Goal: Task Accomplishment & Management: Manage account settings

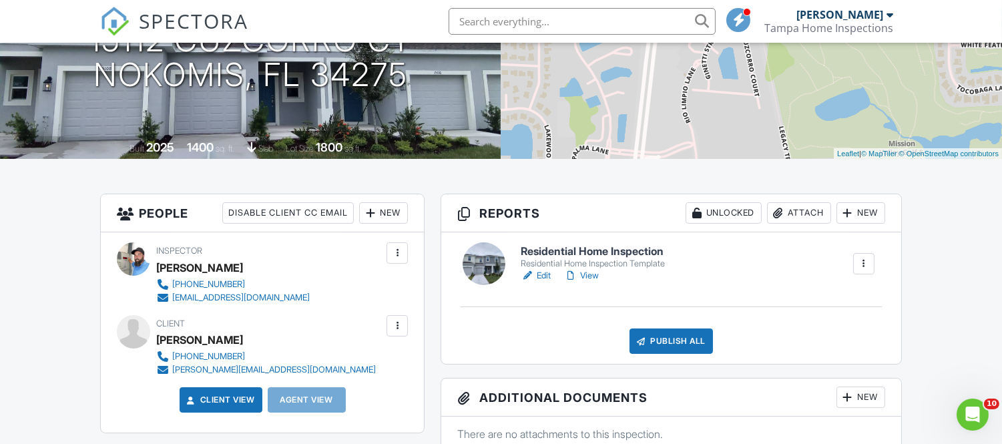
scroll to position [296, 0]
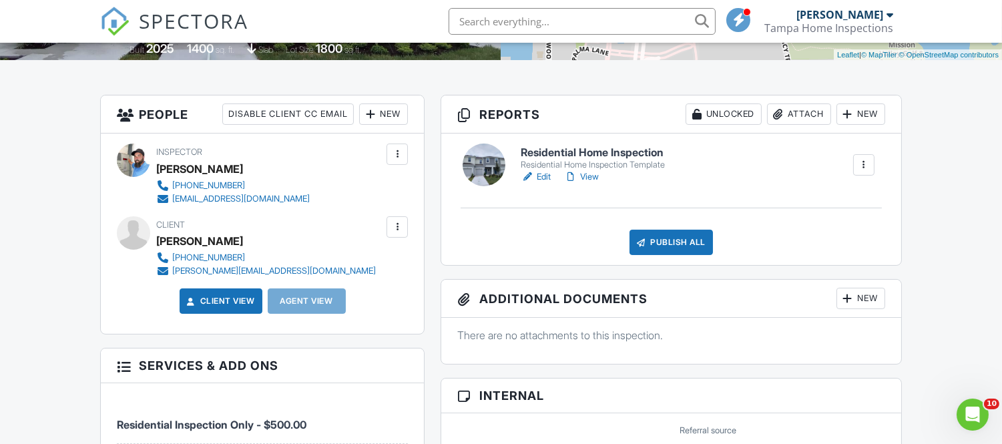
click at [585, 172] on link "View" at bounding box center [581, 176] width 35 height 13
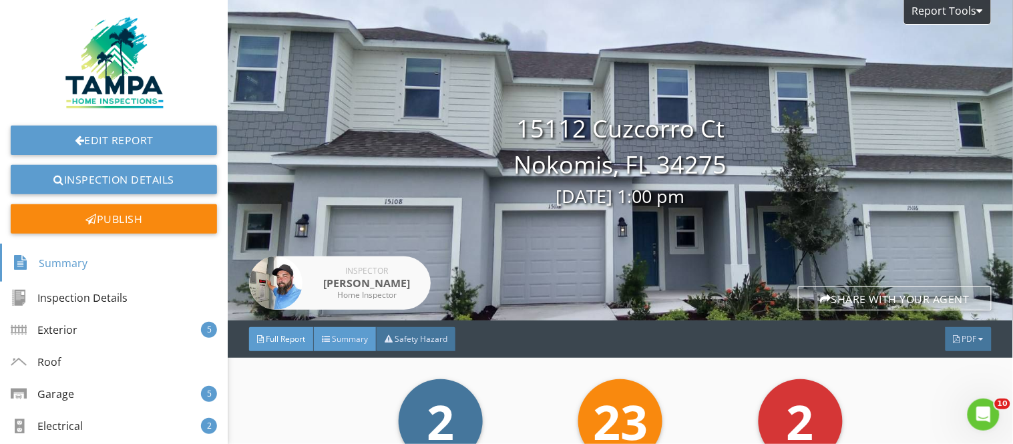
click at [336, 348] on div "Summary" at bounding box center [345, 339] width 63 height 24
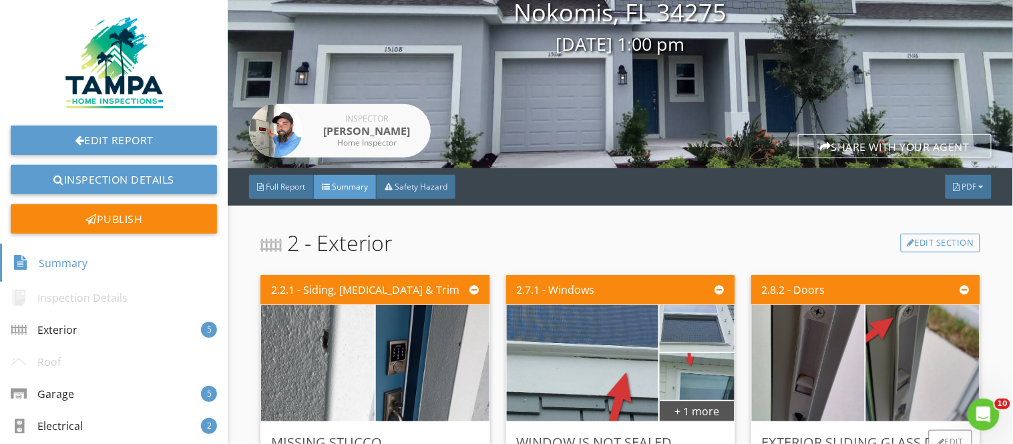
scroll to position [296, 0]
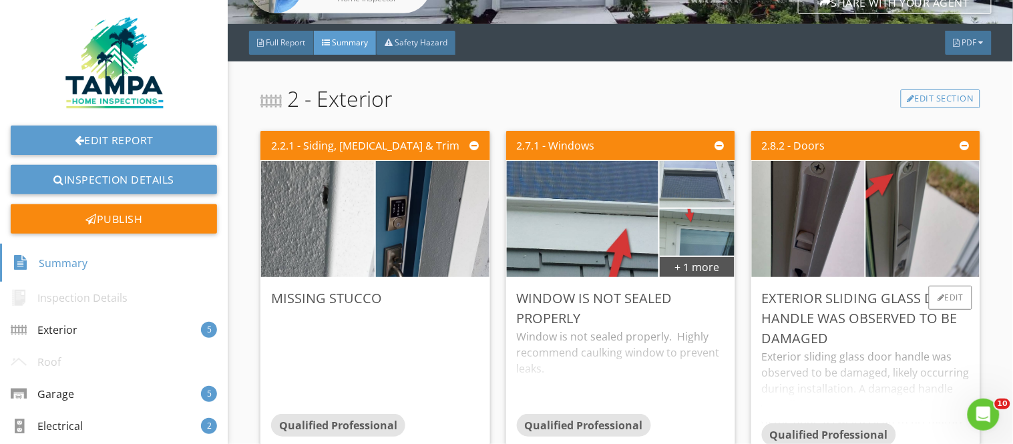
click at [888, 364] on div "Exterior sliding glass door handle was observed to be damaged, likely occurring…" at bounding box center [866, 385] width 208 height 75
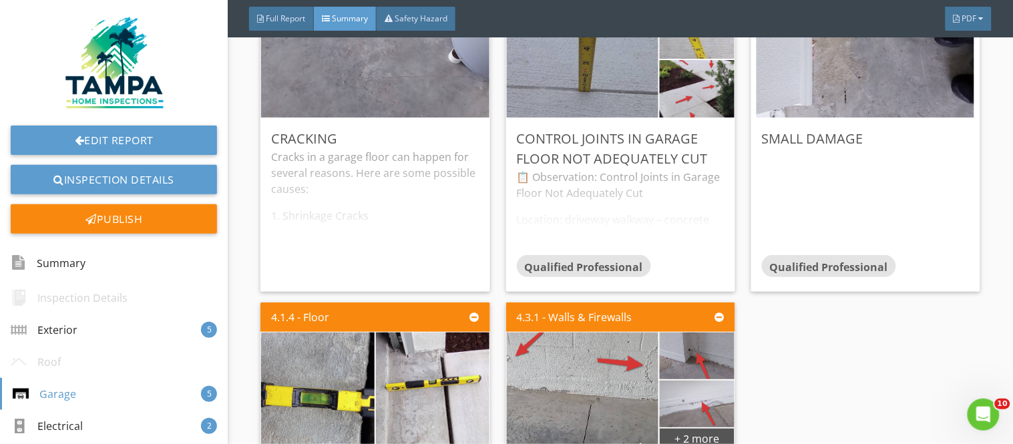
scroll to position [1260, 0]
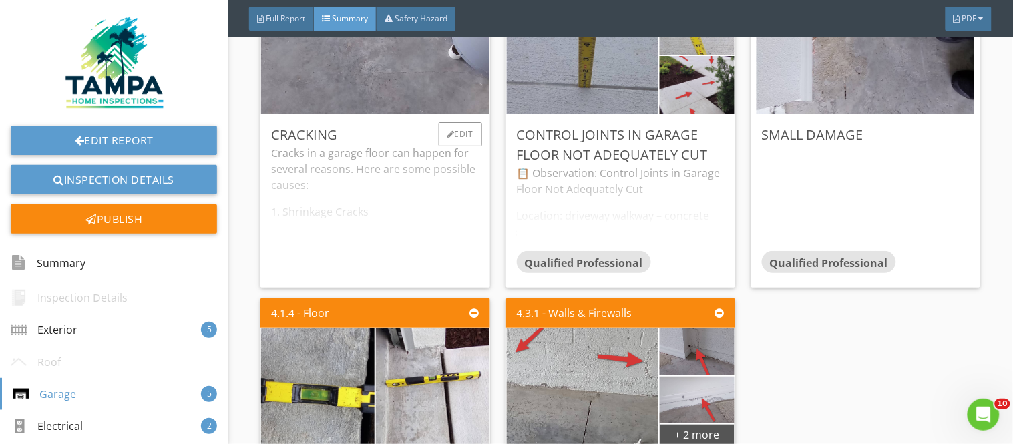
click at [408, 228] on div "Cracks in a garage floor can happen for several reasons. Here are some possible…" at bounding box center [375, 211] width 208 height 132
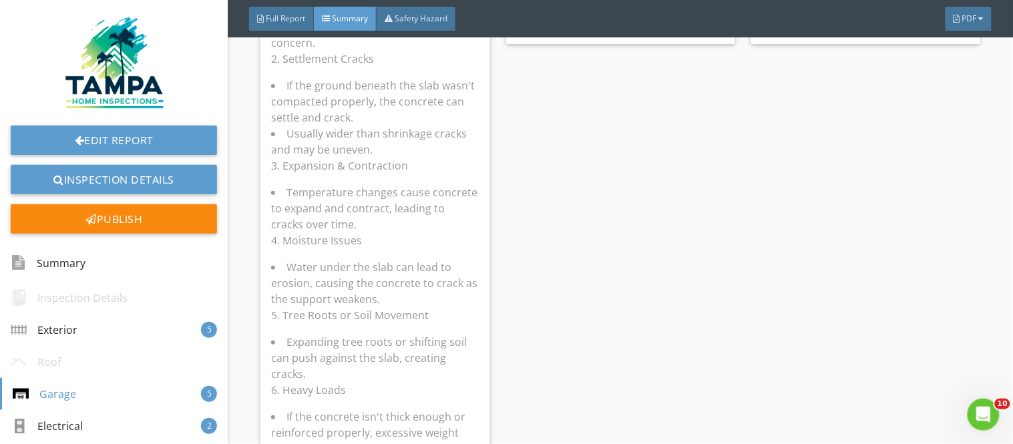
scroll to position [1335, 0]
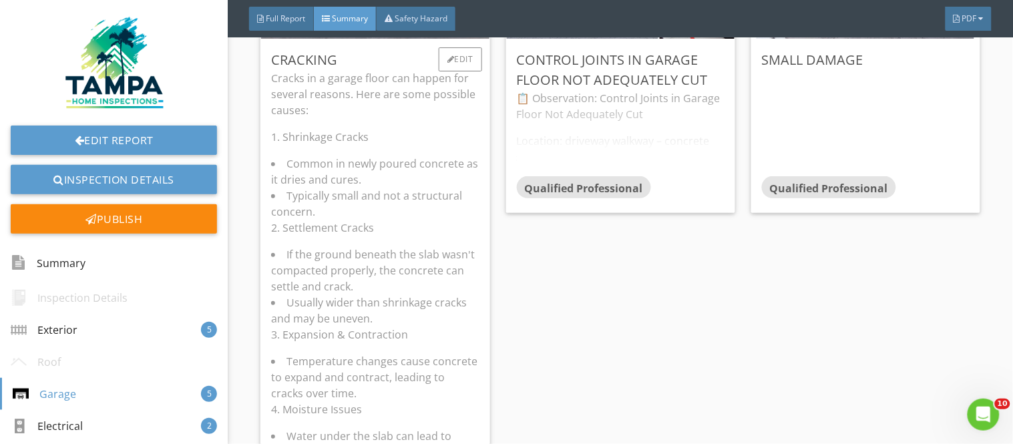
click at [424, 222] on p "2. Settlement Cracks" at bounding box center [375, 228] width 208 height 16
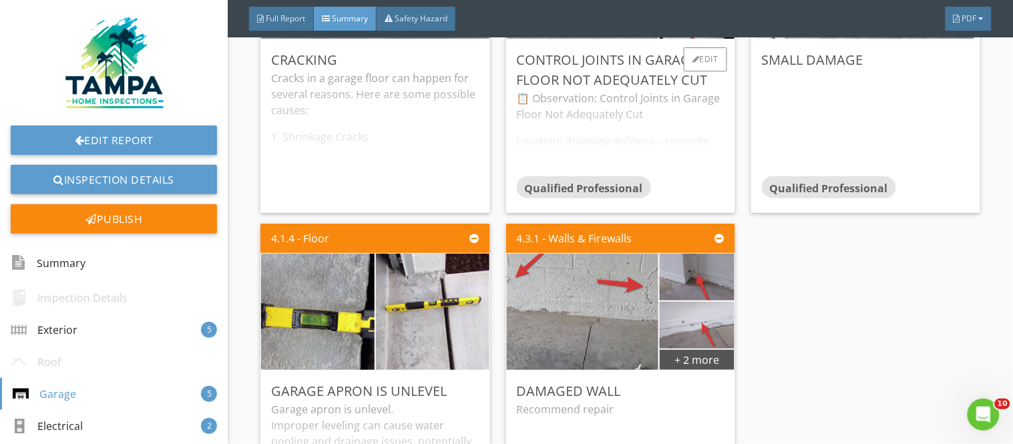
click at [646, 98] on div "📋 Observation: Control Joints in Garage Floor Not Adequately Cut Location: driv…" at bounding box center [621, 132] width 208 height 85
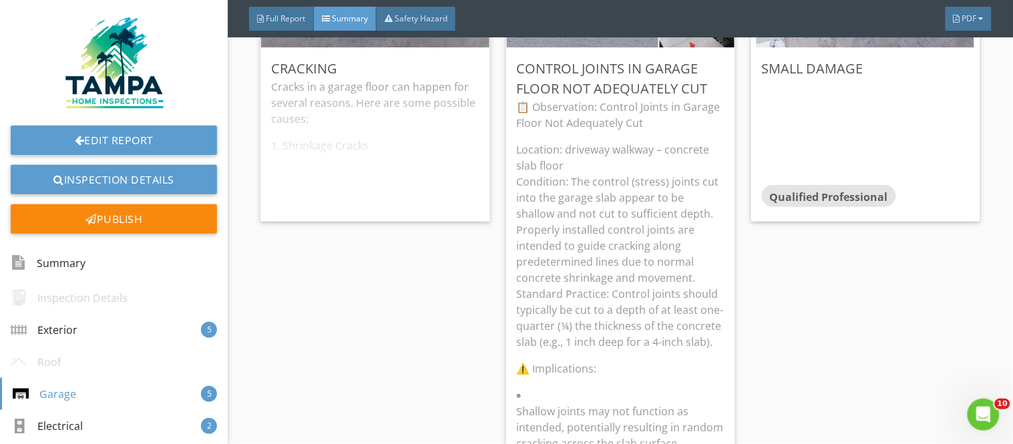
scroll to position [1186, 0]
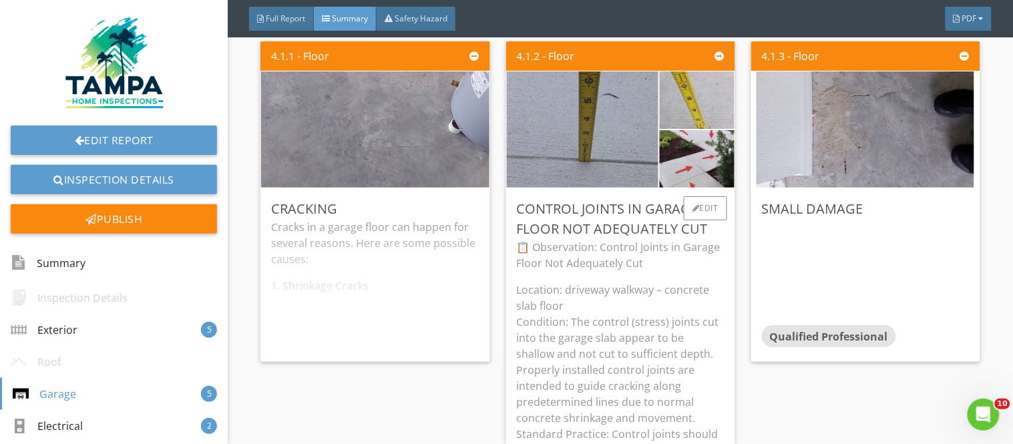
click at [638, 320] on p "Location: driveway walkway – concrete slab floor Condition: The control (stress…" at bounding box center [621, 386] width 208 height 208
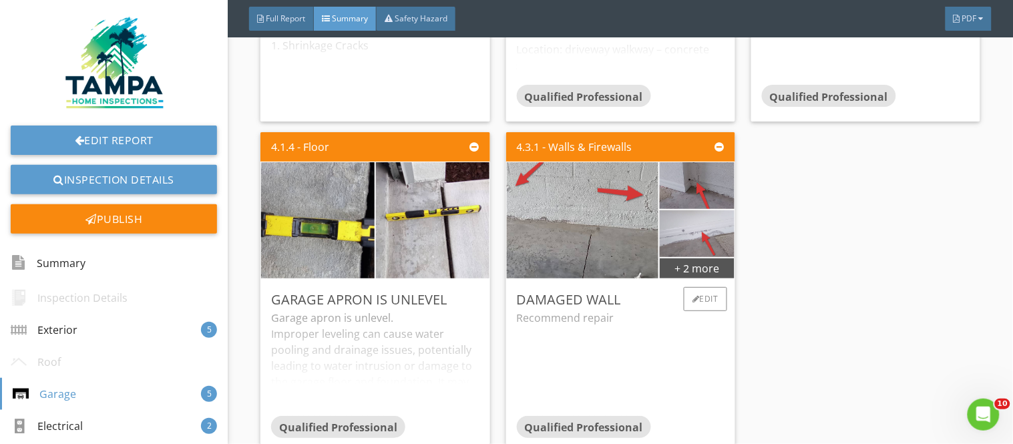
scroll to position [1483, 0]
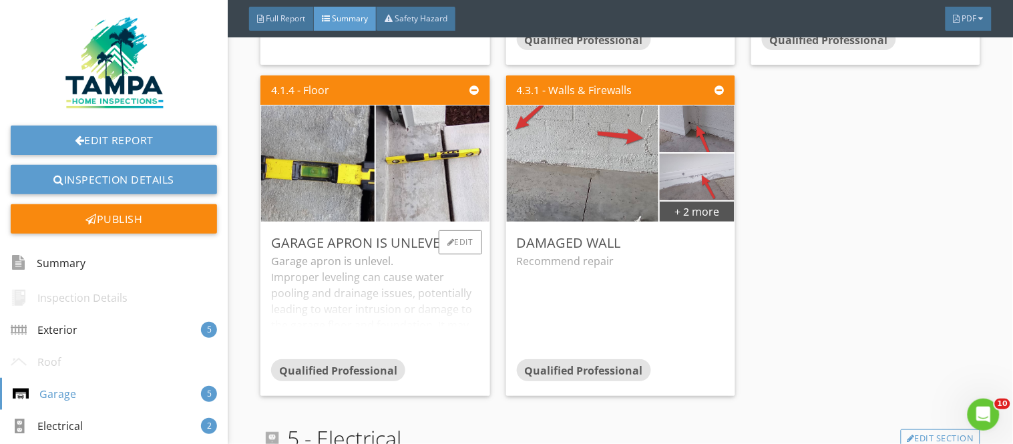
click at [481, 318] on div "Garage apron is unlevel Garage apron is unlevel. Improper leveling can cause wa…" at bounding box center [374, 309] width 229 height 174
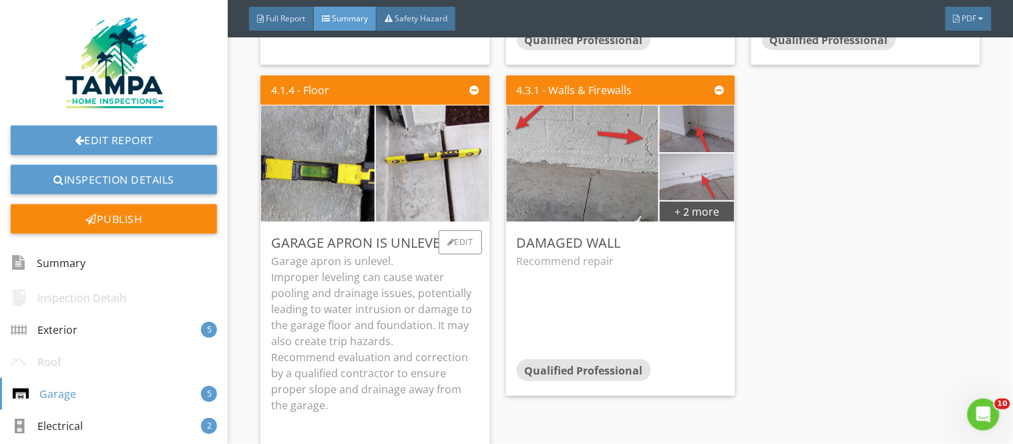
click at [409, 336] on p "Garage apron is unlevel. Improper leveling can cause water pooling and drainage…" at bounding box center [375, 333] width 208 height 160
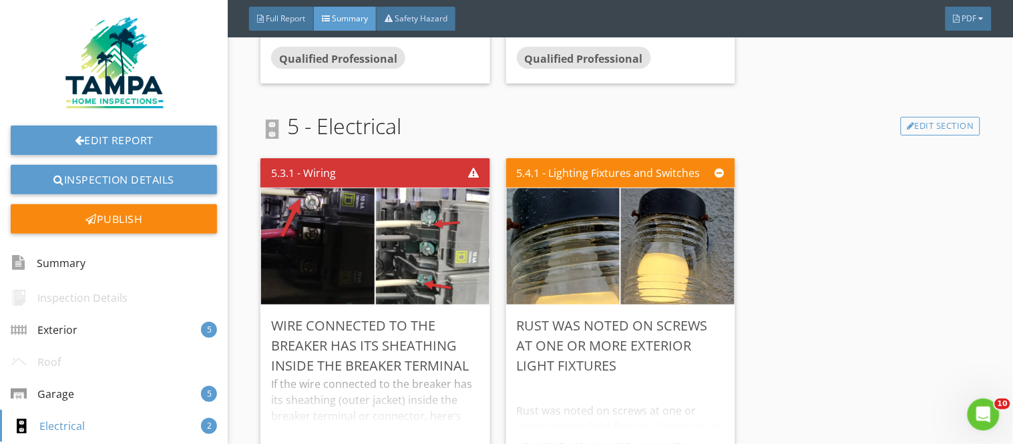
scroll to position [1928, 0]
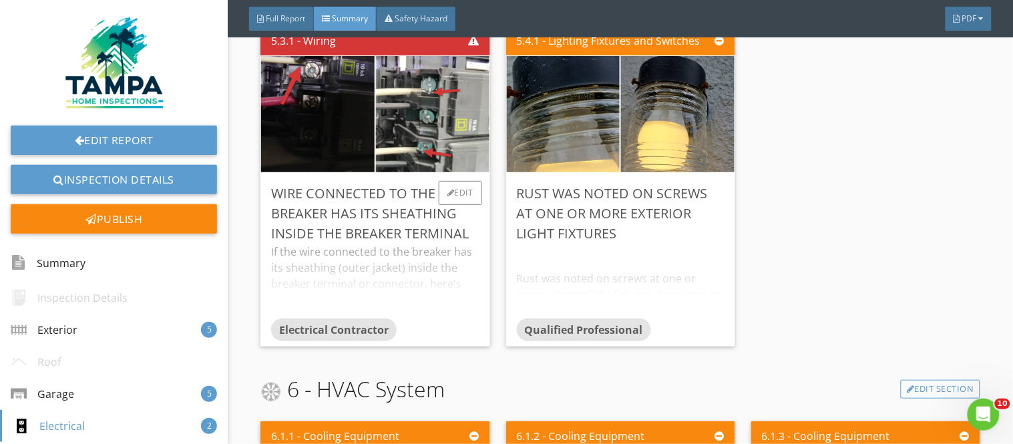
click at [415, 260] on div "If the wire connected to the breaker has its sheathing (outer jacket) inside th…" at bounding box center [375, 281] width 208 height 75
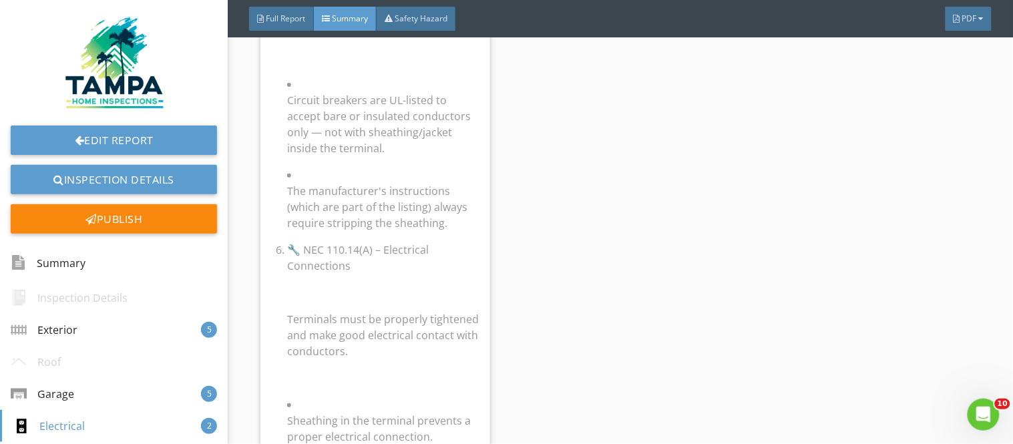
scroll to position [2744, 0]
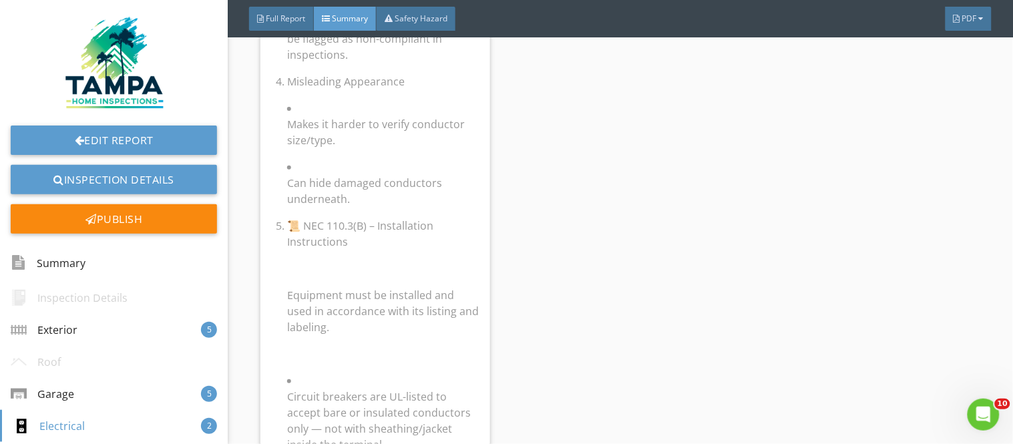
click at [607, 318] on div "5.4.1 - Lighting Fixtures and Switches Rust was noted on screws at one or more …" at bounding box center [621, 154] width 240 height 1900
click at [401, 274] on p at bounding box center [383, 268] width 192 height 16
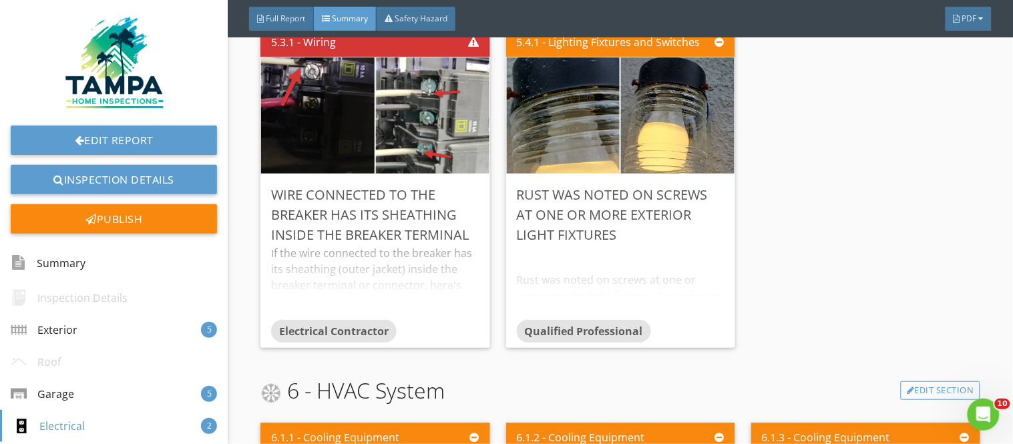
scroll to position [1928, 0]
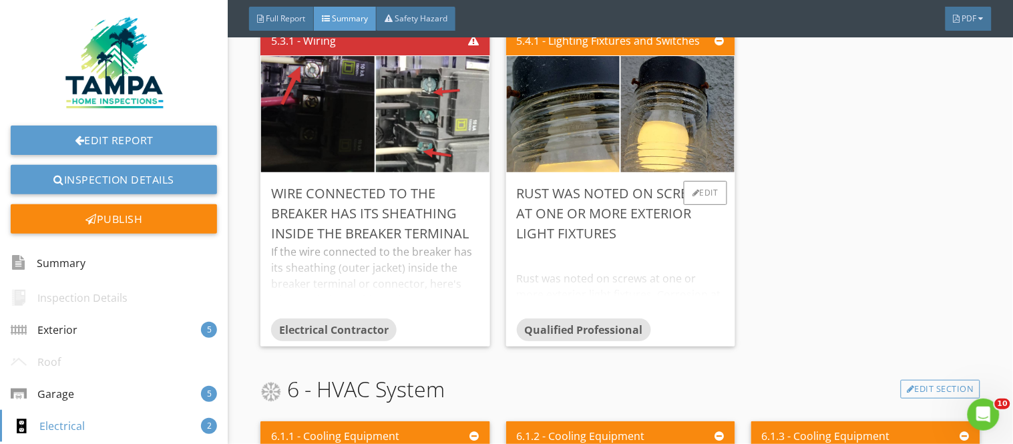
click at [627, 234] on div "Rust was noted on screws at one or more exterior light fixtures" at bounding box center [621, 214] width 208 height 60
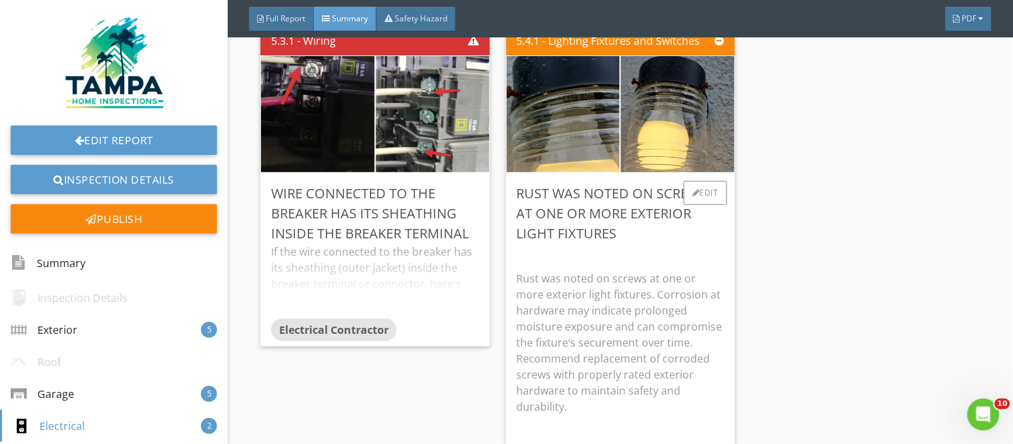
click at [699, 272] on p "Rust was noted on screws at one or more exterior light fixtures. Corrosion at h…" at bounding box center [621, 342] width 208 height 144
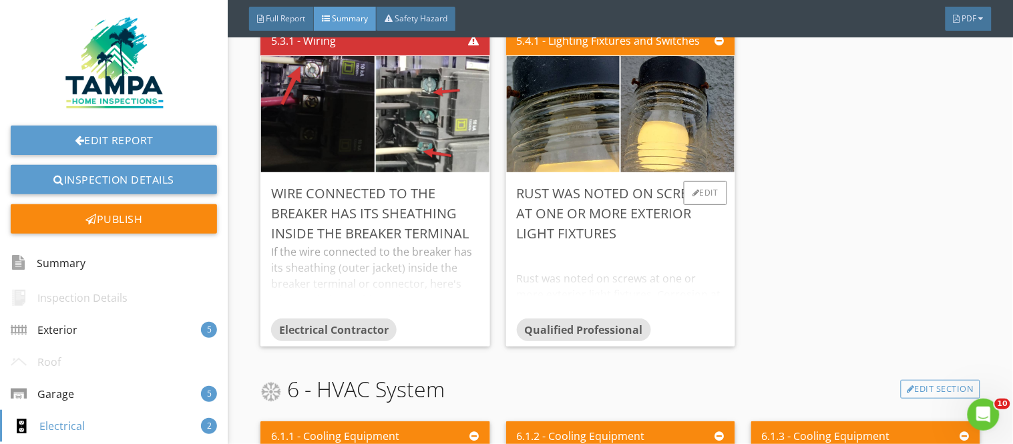
click at [711, 272] on div "Rust was noted on screws at one or more exterior light fixtures. Corrosion at h…" at bounding box center [621, 281] width 208 height 75
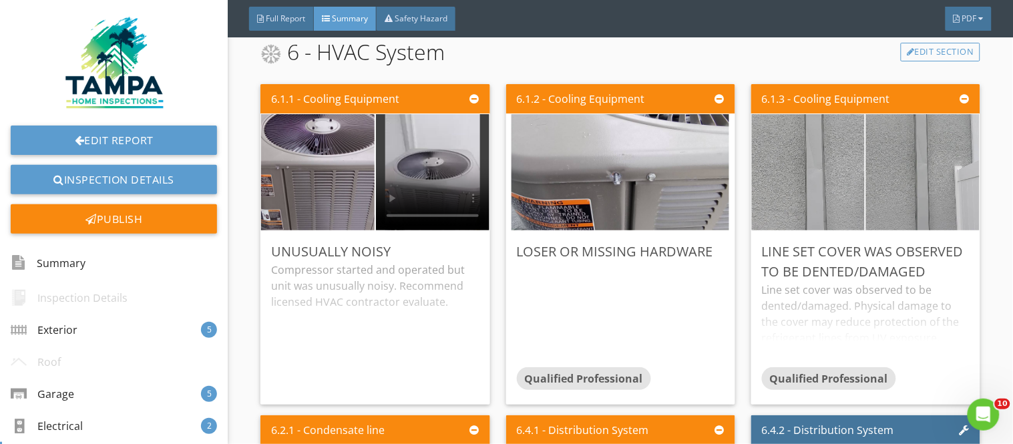
scroll to position [2521, 0]
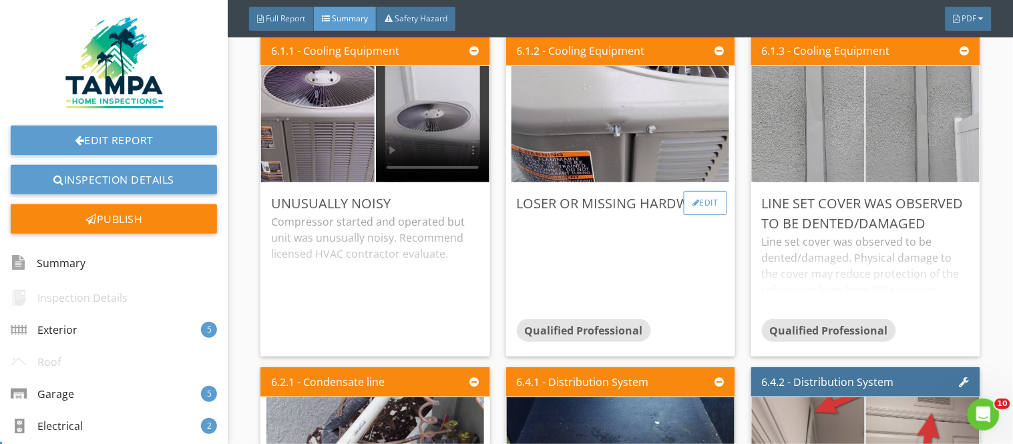
click at [697, 199] on div "Edit" at bounding box center [705, 203] width 43 height 24
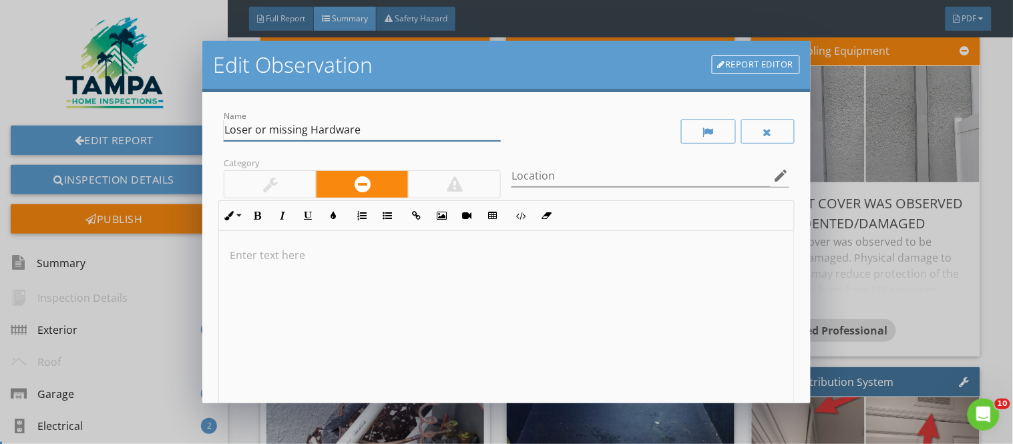
click at [249, 125] on input "Loser or missing Hardware" at bounding box center [362, 130] width 277 height 22
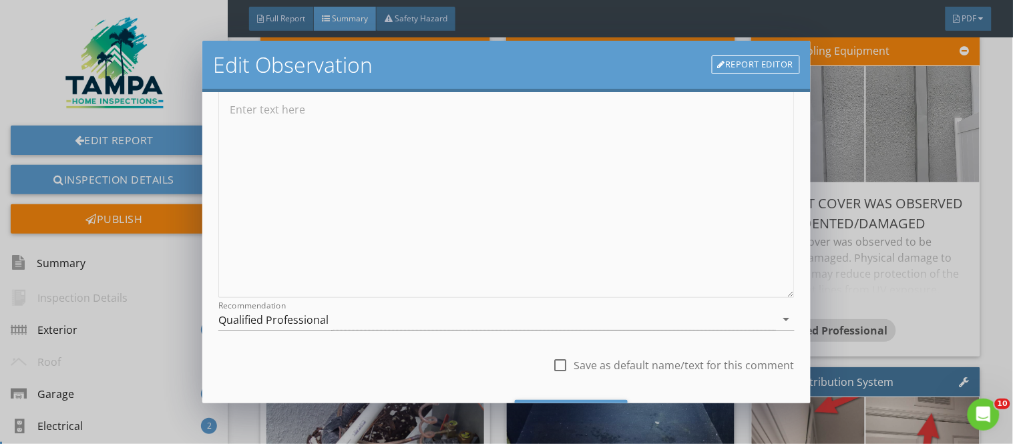
scroll to position [215, 0]
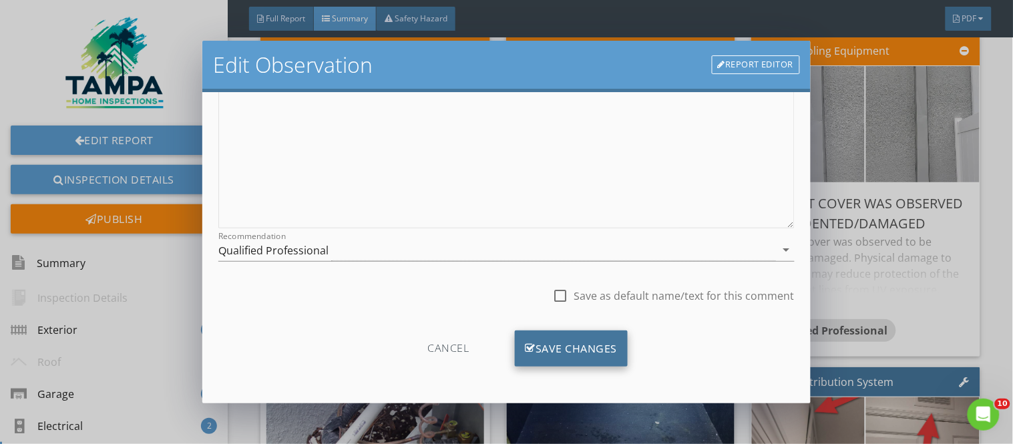
type input "Loose or missing Hardware"
click at [592, 358] on div "Save Changes" at bounding box center [571, 348] width 113 height 36
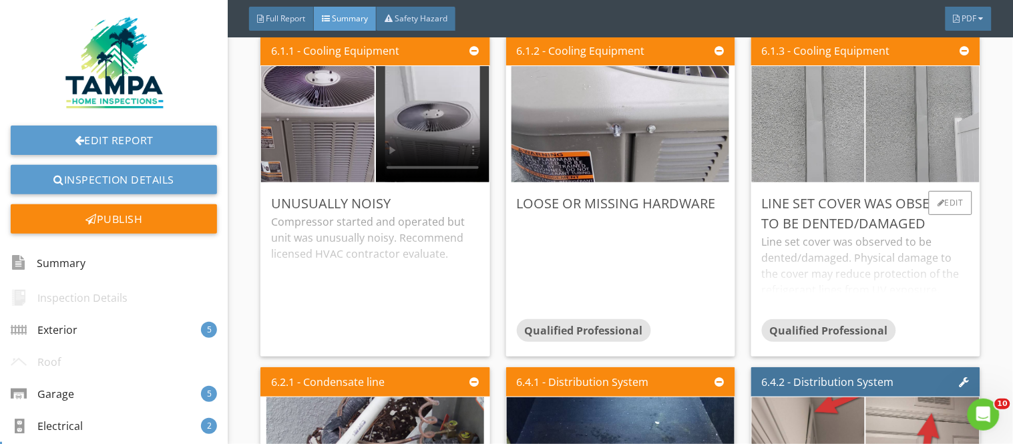
click at [899, 256] on div "Line set cover was observed to be dented/damaged. Physical damage to the cover …" at bounding box center [866, 276] width 208 height 85
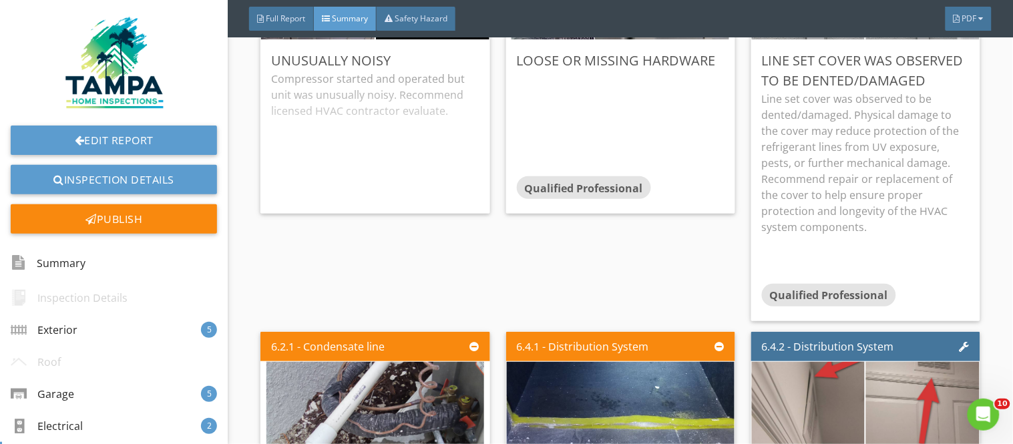
scroll to position [2670, 0]
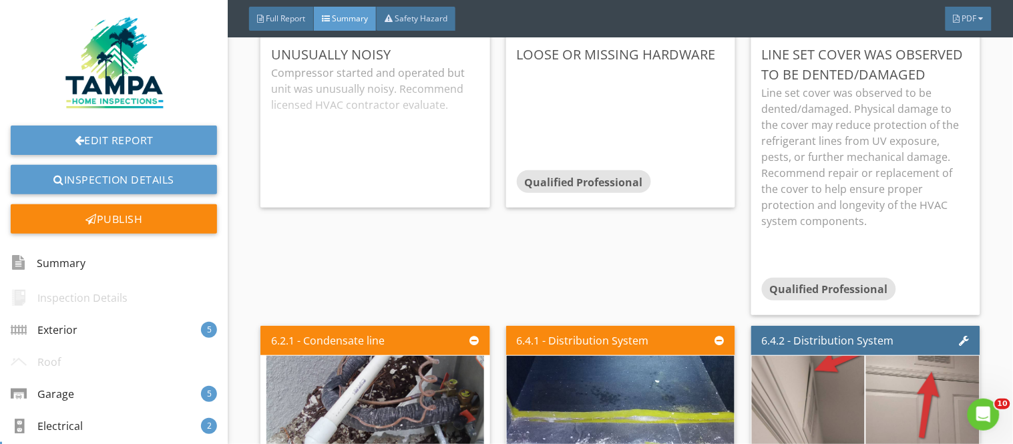
click at [915, 326] on div "6.4.2 - Distribution System" at bounding box center [865, 340] width 229 height 29
drag, startPoint x: 923, startPoint y: 212, endPoint x: 921, endPoint y: 200, distance: 12.2
click at [922, 208] on p "Line set cover was observed to be dented/damaged. Physical damage to the cover …" at bounding box center [866, 157] width 208 height 144
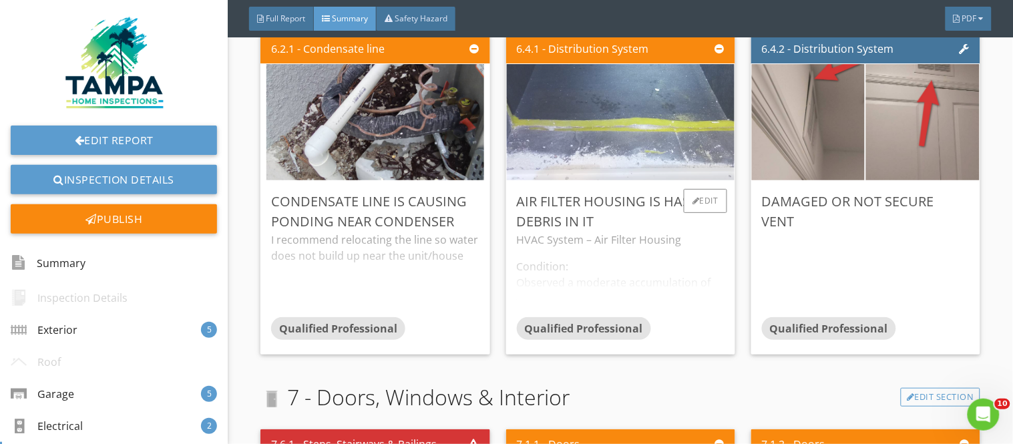
scroll to position [2967, 0]
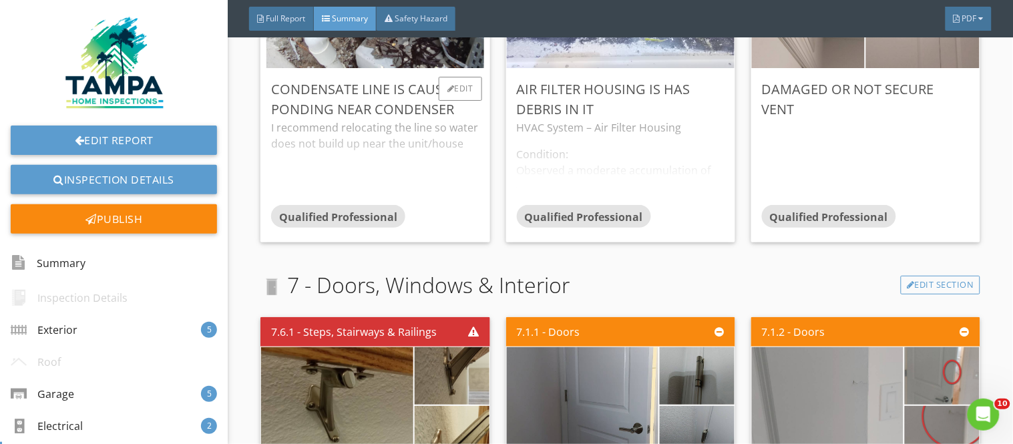
click at [429, 154] on div "I recommend relocating the line so water does not build up near the unit/house" at bounding box center [375, 161] width 208 height 85
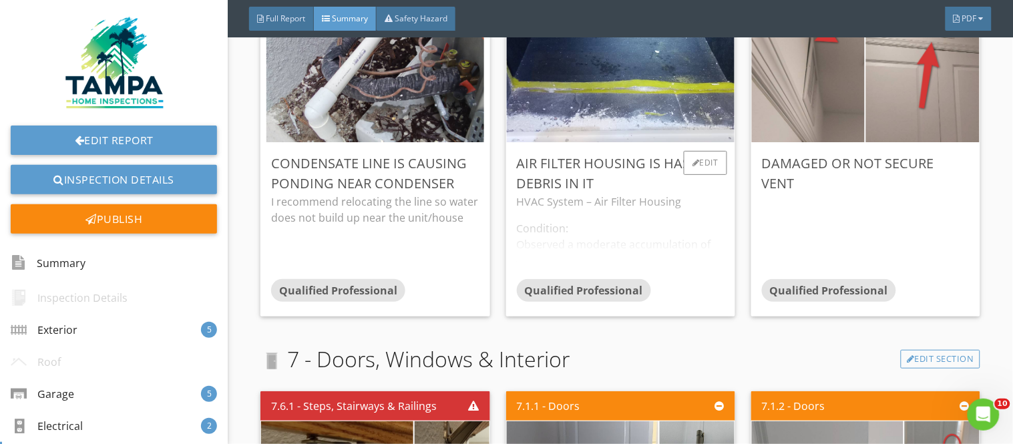
click at [690, 242] on div "HVAC System – Air Filter Housing Condition: Observed a moderate accumulation of…" at bounding box center [621, 236] width 208 height 85
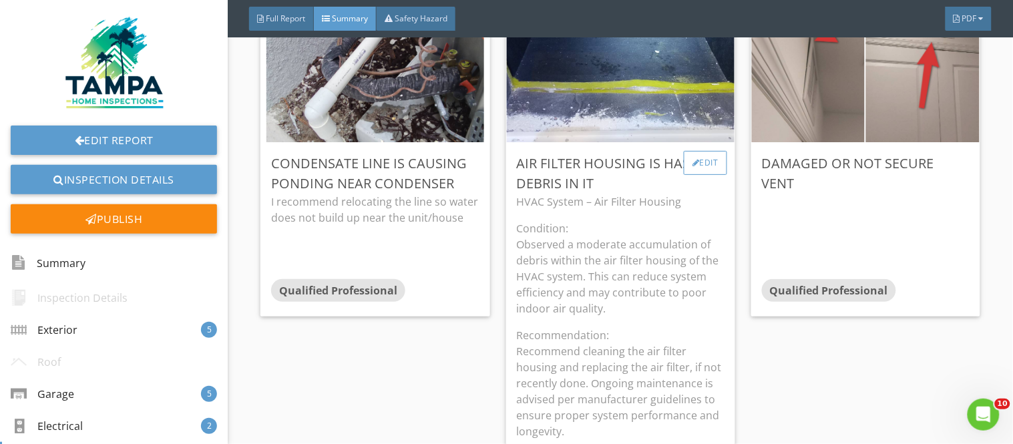
click at [702, 166] on div "Edit" at bounding box center [705, 163] width 43 height 24
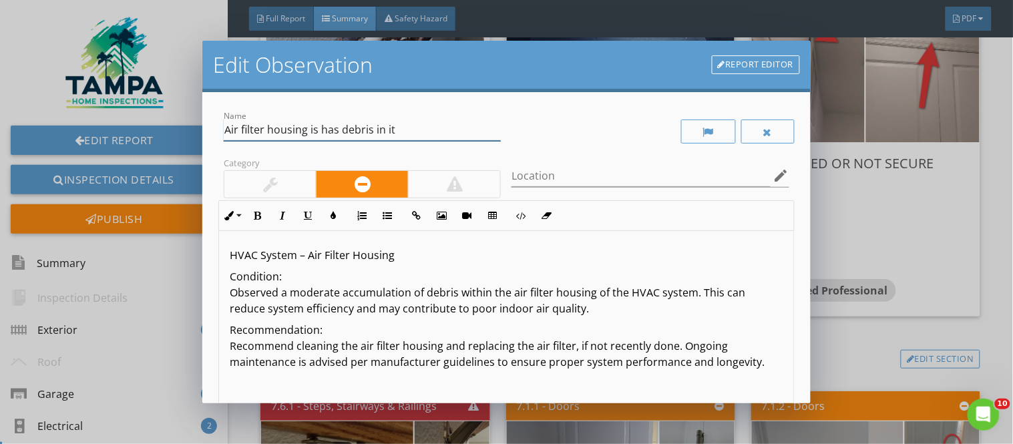
click at [318, 123] on input "Air filter housing is has debris in it" at bounding box center [362, 130] width 277 height 22
type input "Air filter housing has debris in it"
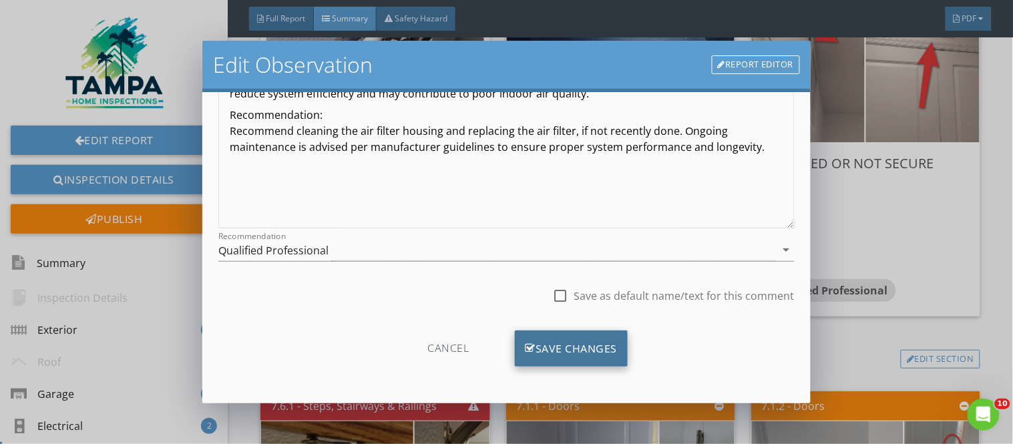
click at [564, 345] on div "Save Changes" at bounding box center [571, 348] width 113 height 36
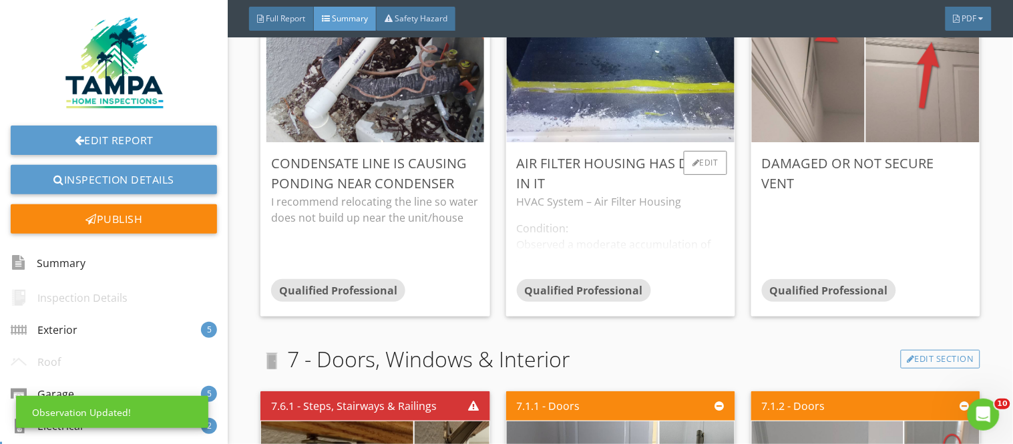
click at [675, 182] on div "Air filter housing has debris in it" at bounding box center [621, 174] width 208 height 40
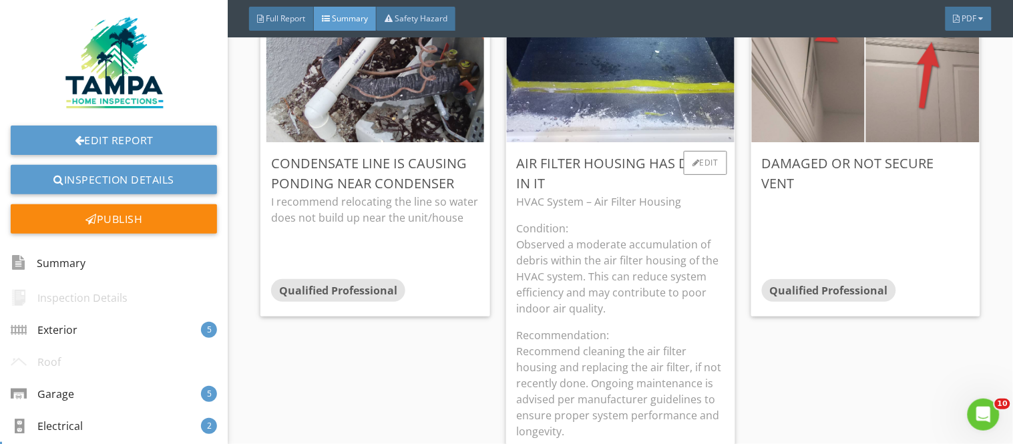
click at [562, 242] on p "Condition: Observed a moderate accumulation of debris within the air filter hou…" at bounding box center [621, 268] width 208 height 96
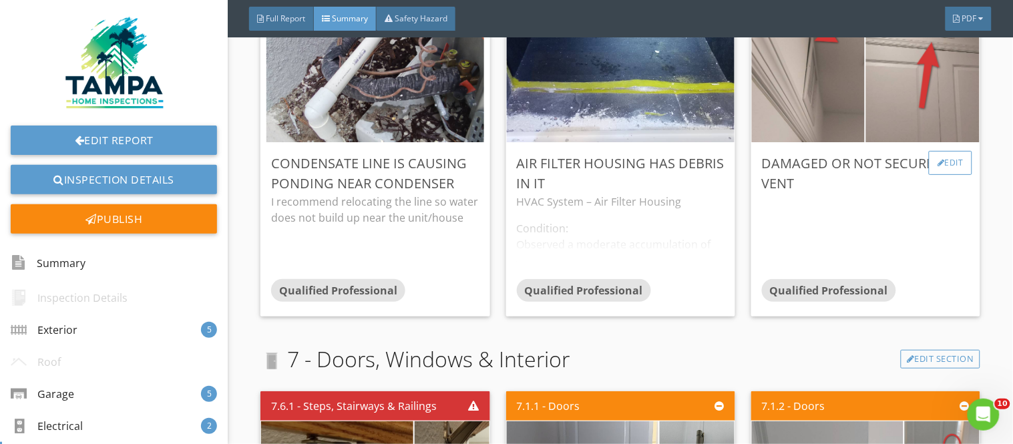
click at [942, 156] on div "Edit" at bounding box center [950, 163] width 43 height 24
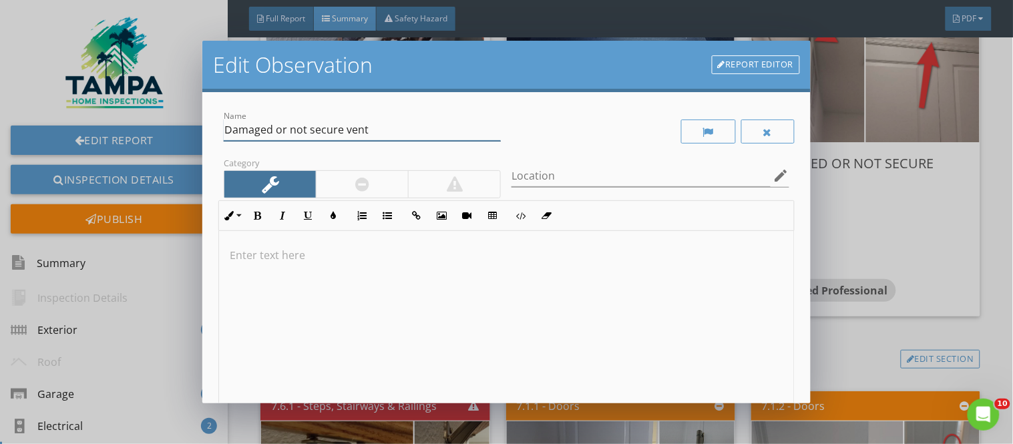
click at [342, 130] on input "Damaged or not secure vent" at bounding box center [362, 130] width 277 height 22
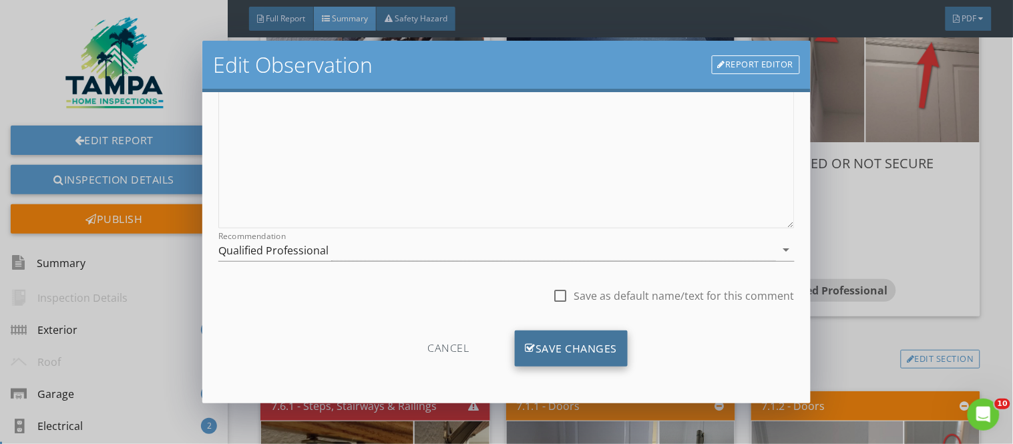
type input "Damaged or not secured vent"
click at [601, 358] on div "Save Changes" at bounding box center [571, 348] width 113 height 36
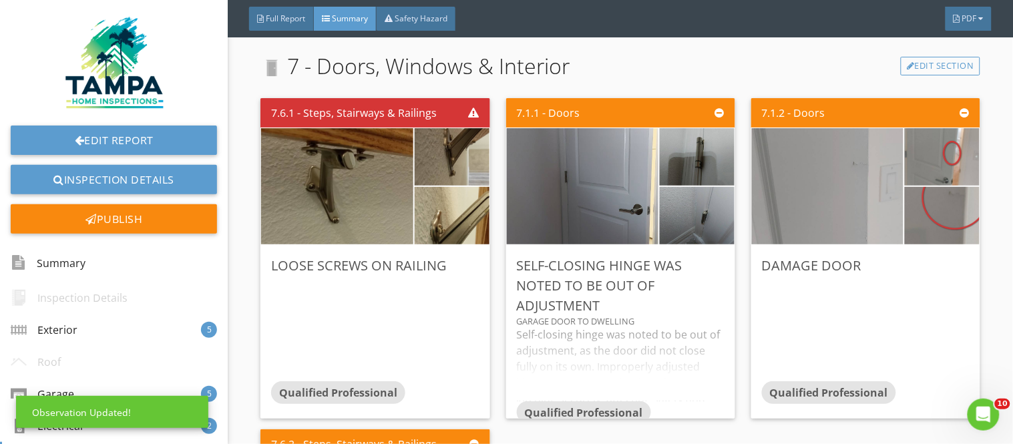
scroll to position [3189, 0]
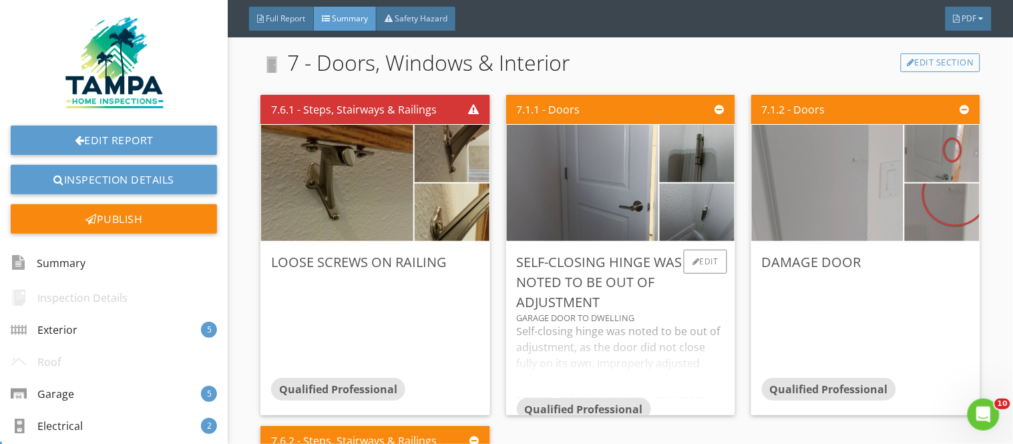
click at [662, 335] on div "Self-closing hinge was noted to be out of adjustment, as the door did not close…" at bounding box center [621, 360] width 208 height 75
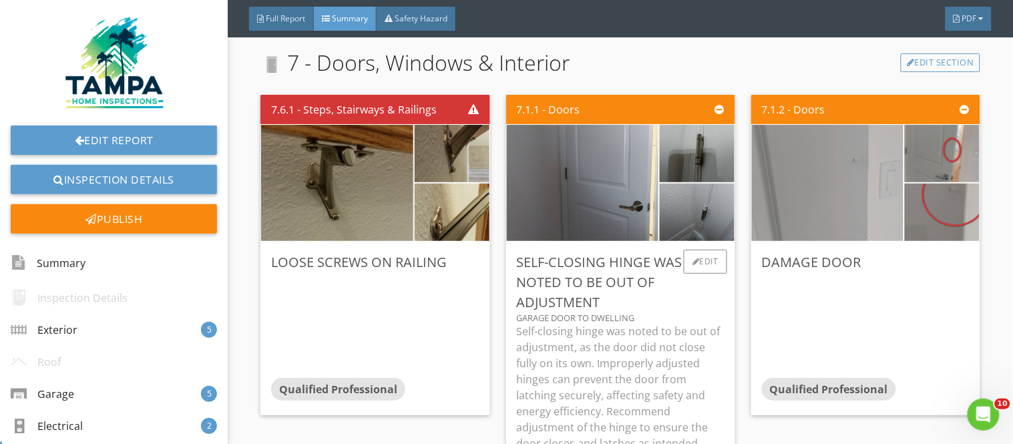
click at [668, 321] on div "Garage door to dwelling" at bounding box center [621, 317] width 208 height 11
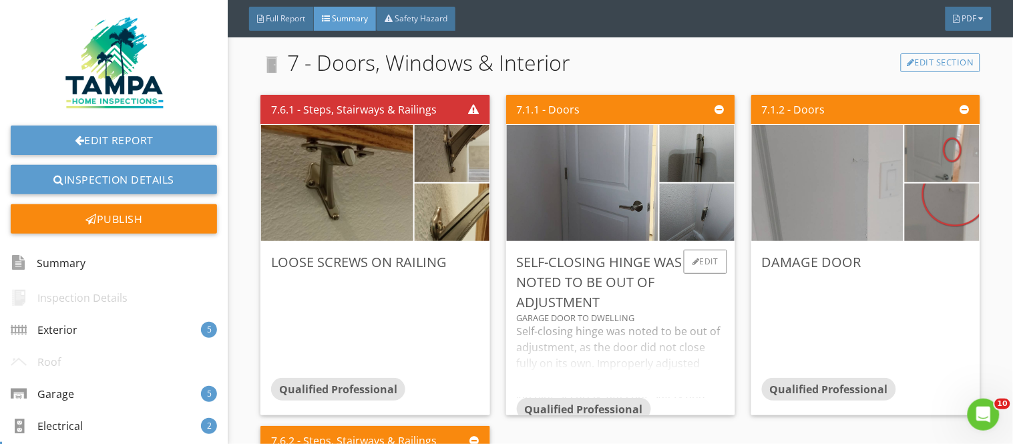
click at [673, 335] on div "Self-closing hinge was noted to be out of adjustment, as the door did not close…" at bounding box center [621, 360] width 208 height 75
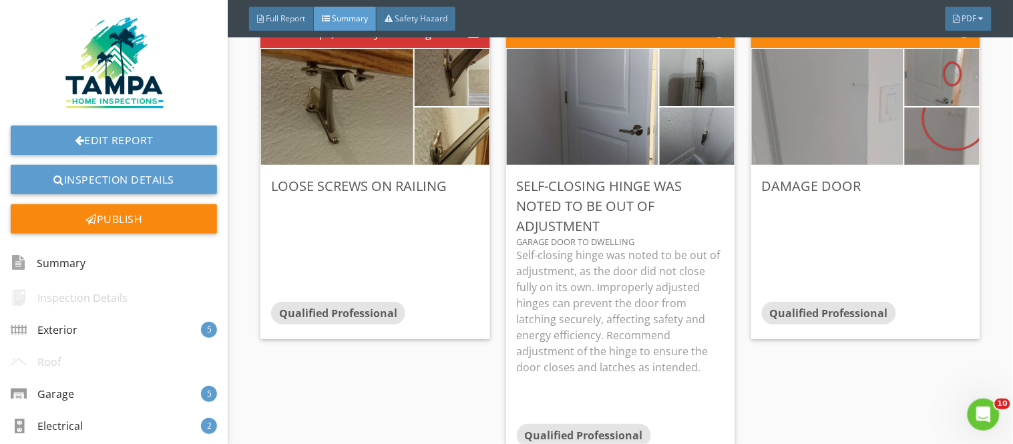
scroll to position [3263, 0]
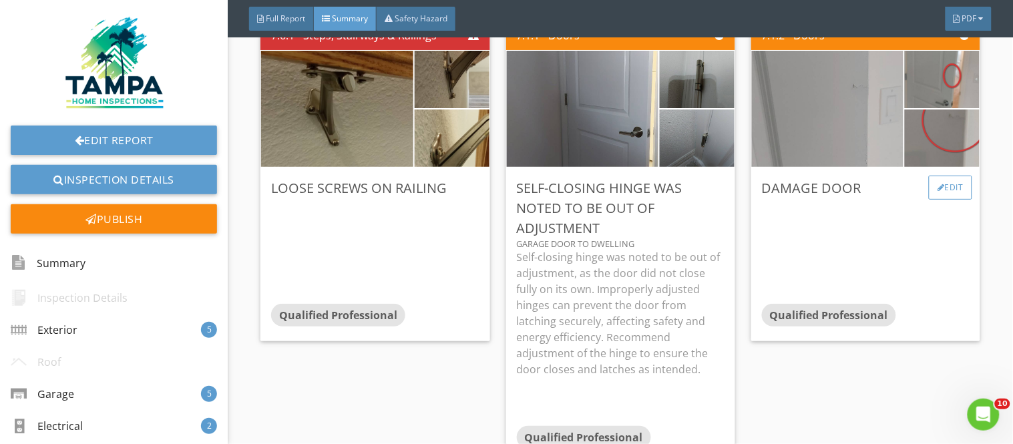
click at [953, 191] on div "Edit" at bounding box center [950, 188] width 43 height 24
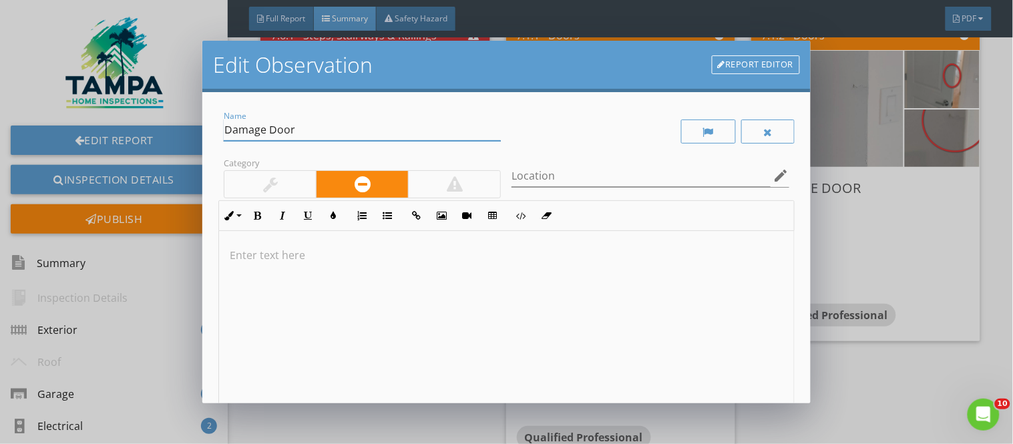
click at [267, 132] on input "Damage Door" at bounding box center [362, 130] width 277 height 22
click at [263, 136] on input "Damage Door" at bounding box center [362, 130] width 277 height 22
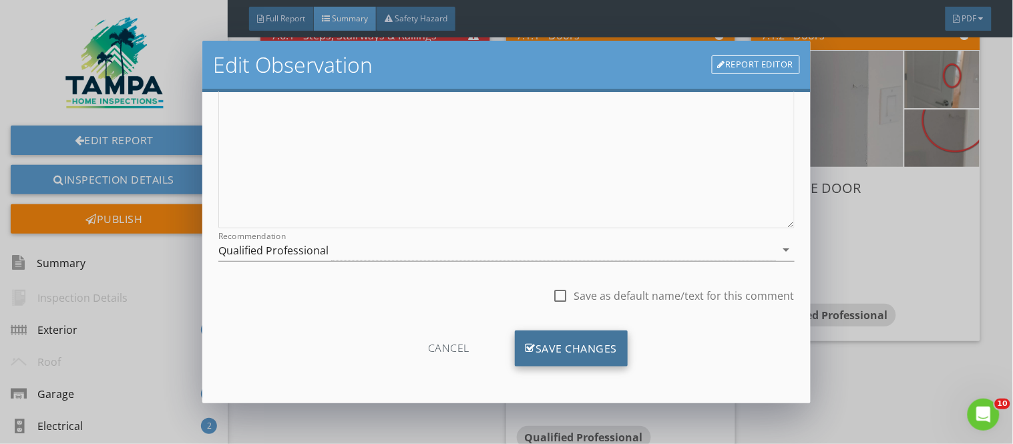
type input "Damaged Door"
click at [564, 350] on div "Save Changes" at bounding box center [571, 348] width 113 height 36
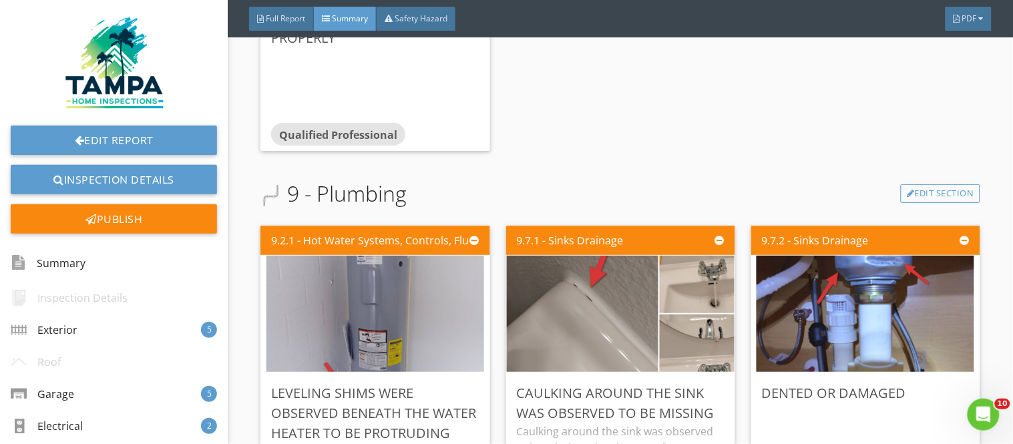
scroll to position [4524, 0]
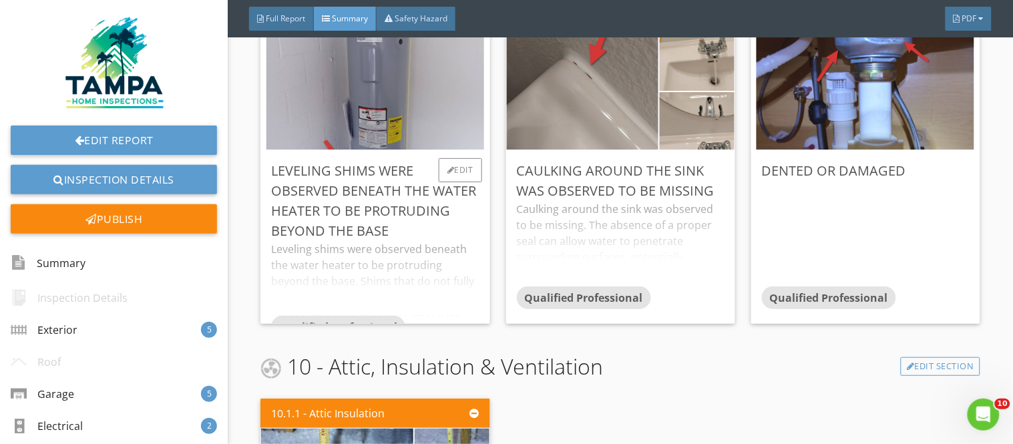
drag, startPoint x: 449, startPoint y: 263, endPoint x: 481, endPoint y: 265, distance: 31.4
click at [452, 262] on div "Leveling shims were observed beneath the water heater to be protruding beyond t…" at bounding box center [375, 278] width 208 height 75
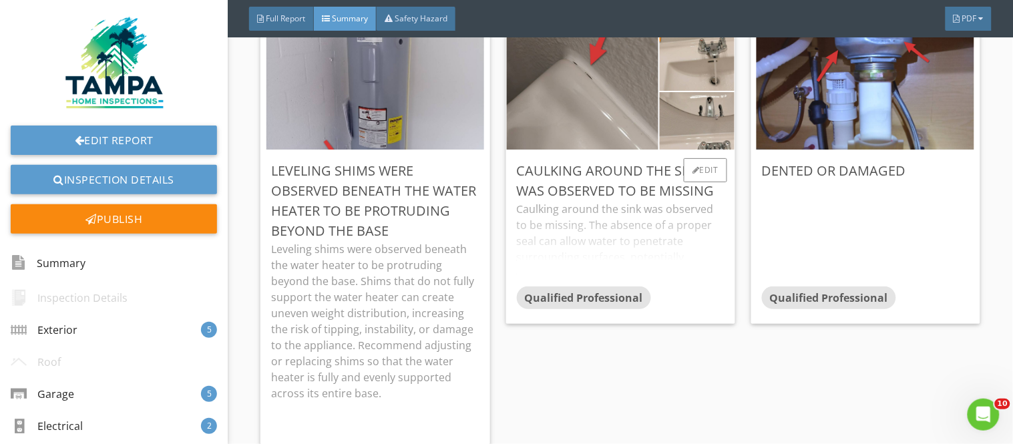
click at [678, 221] on div "Caulking around the sink was observed to be missing. The absence of a proper se…" at bounding box center [621, 243] width 208 height 85
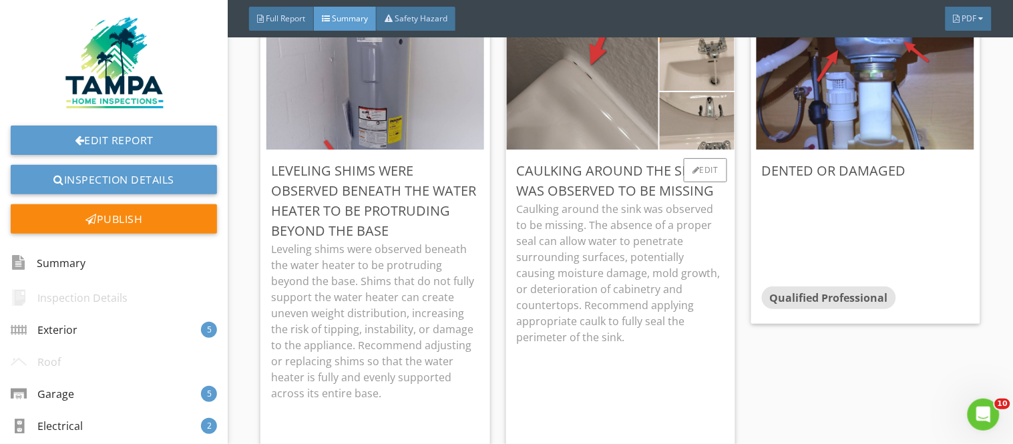
click at [552, 307] on p "Caulking around the sink was observed to be missing. The absence of a proper se…" at bounding box center [621, 273] width 208 height 144
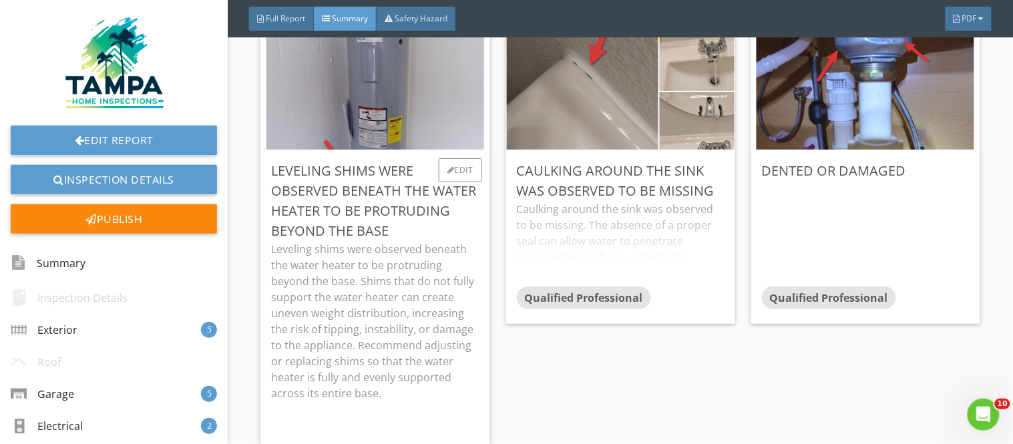
click at [341, 307] on p "Leveling shims were observed beneath the water heater to be protruding beyond t…" at bounding box center [375, 321] width 208 height 160
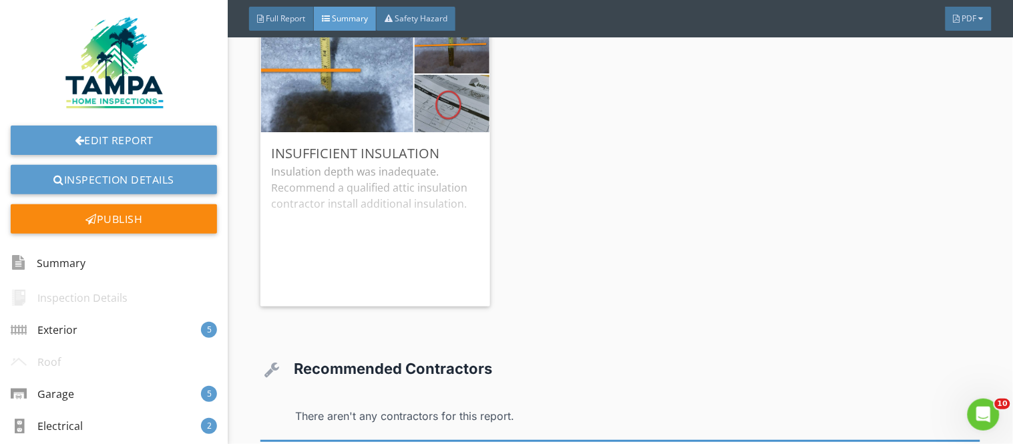
scroll to position [0, 0]
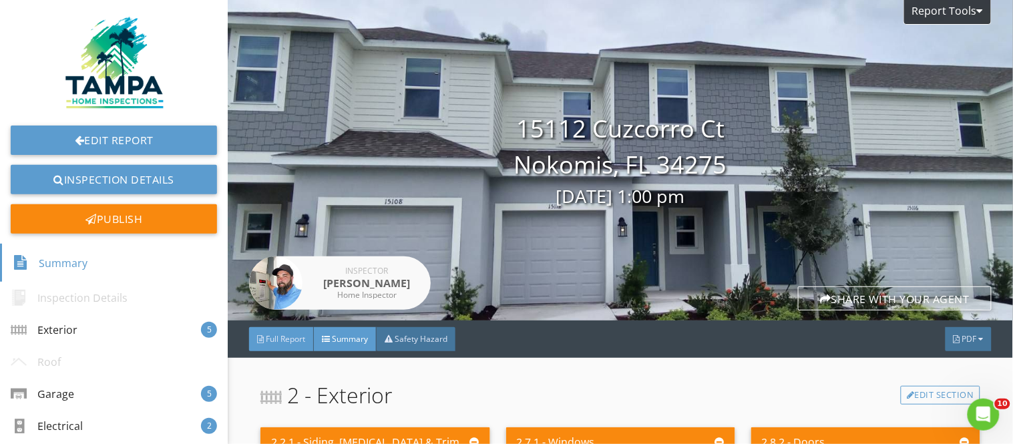
click at [271, 336] on span "Full Report" at bounding box center [285, 338] width 39 height 11
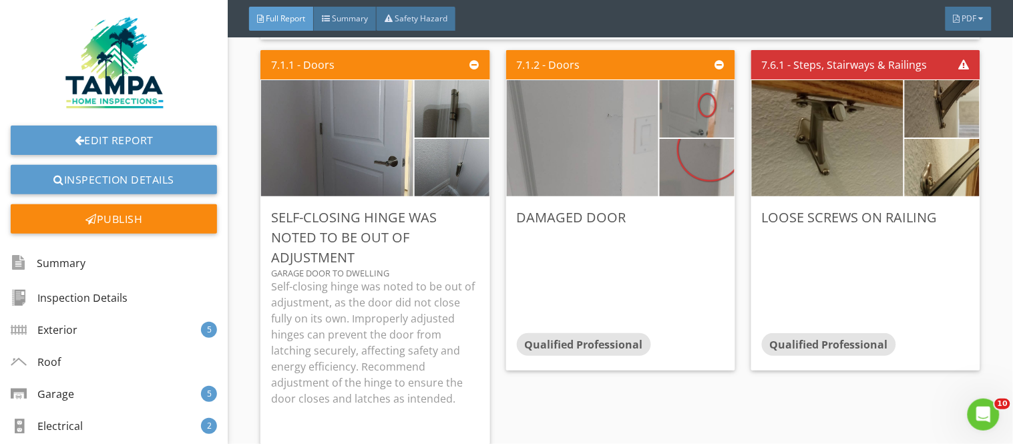
scroll to position [7713, 0]
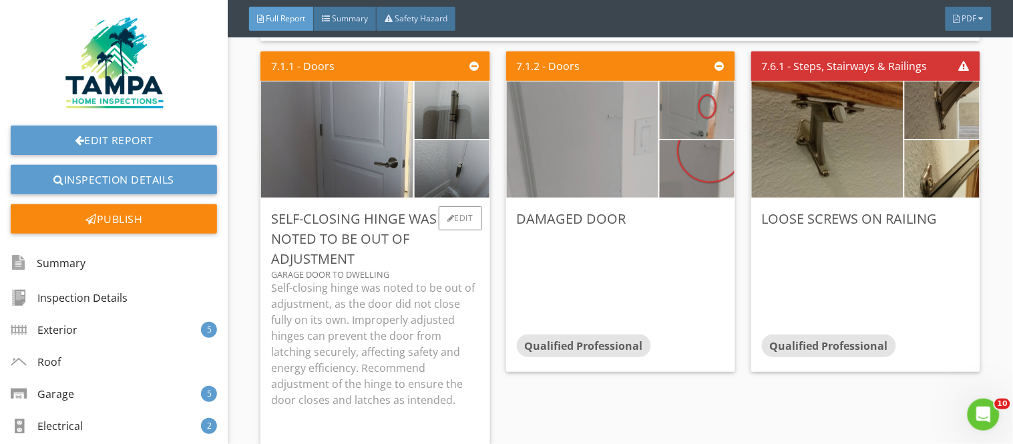
click at [363, 281] on p "Self-closing hinge was noted to be out of adjustment, as the door did not close…" at bounding box center [375, 344] width 208 height 128
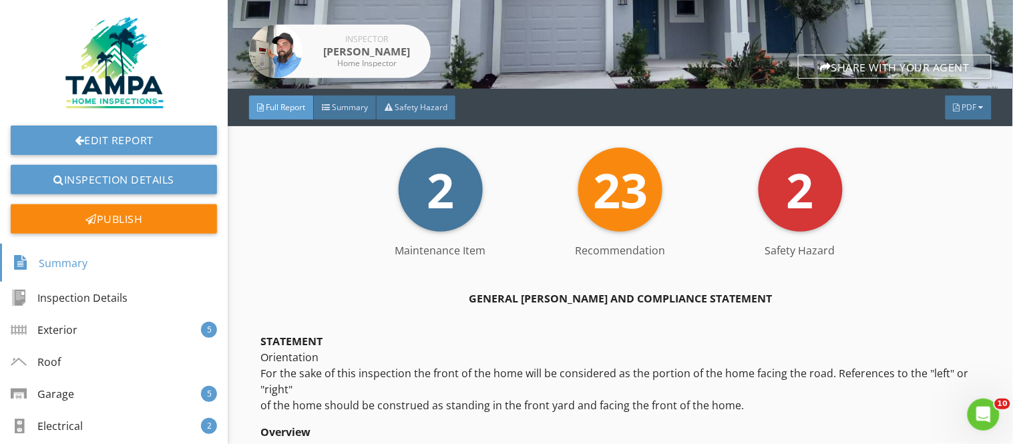
scroll to position [57, 0]
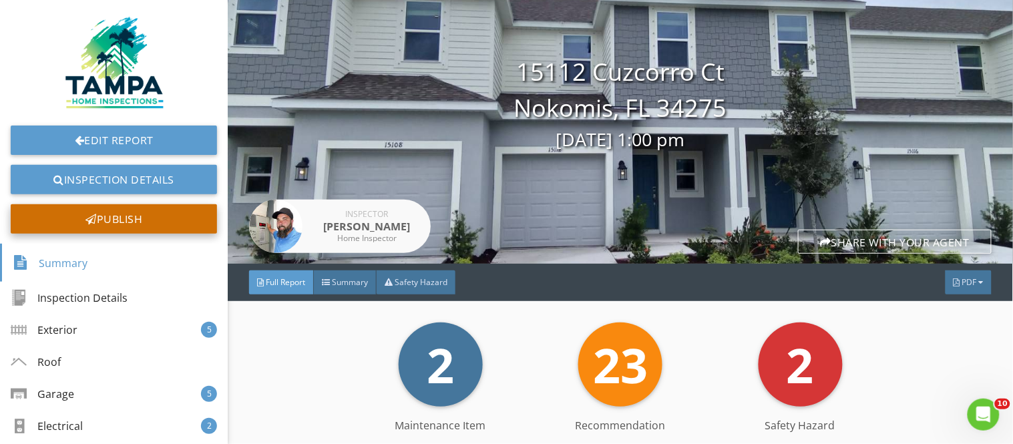
click at [174, 218] on div "Publish" at bounding box center [114, 218] width 206 height 29
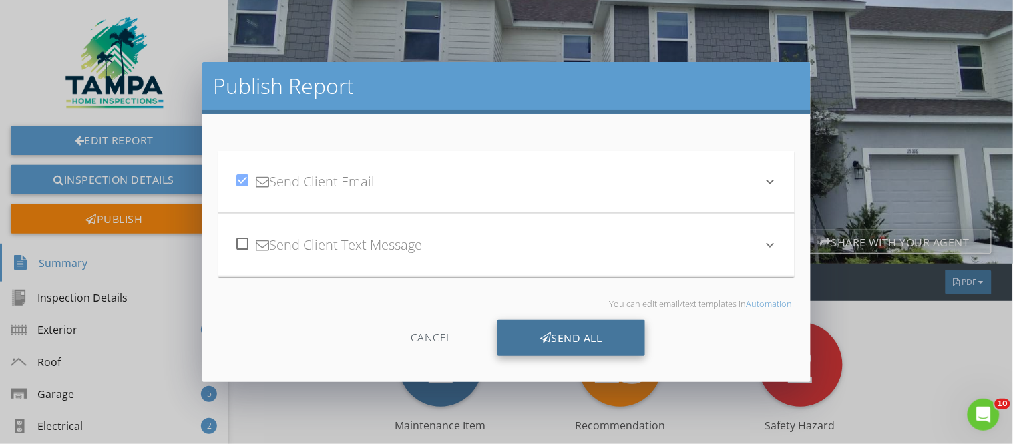
click at [527, 330] on div "Send All" at bounding box center [571, 338] width 148 height 36
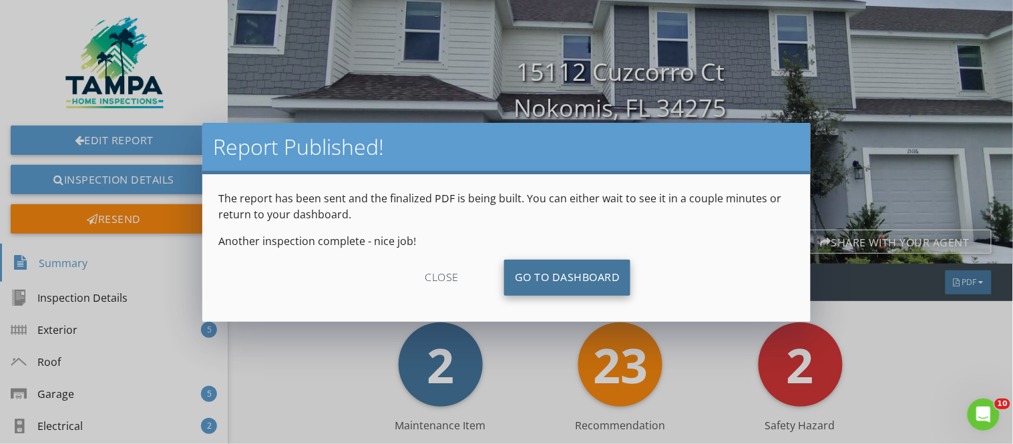
click at [537, 291] on link "Go To Dashboard" at bounding box center [567, 278] width 127 height 36
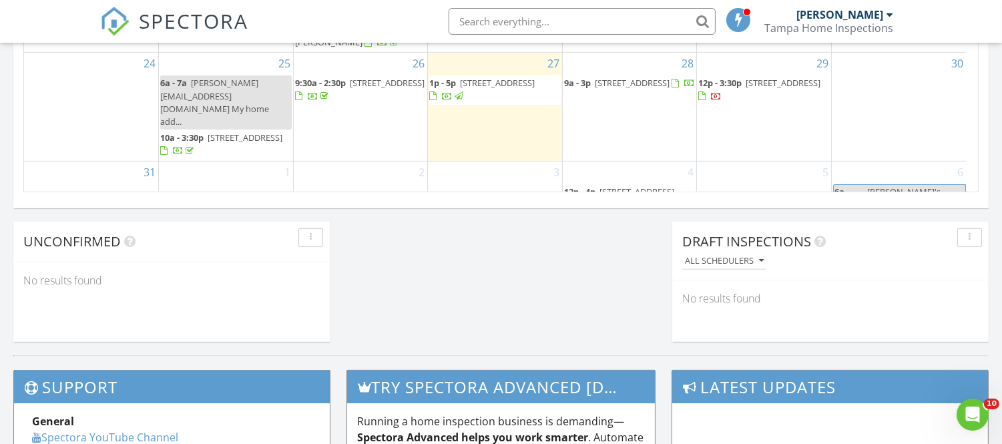
scroll to position [1093, 0]
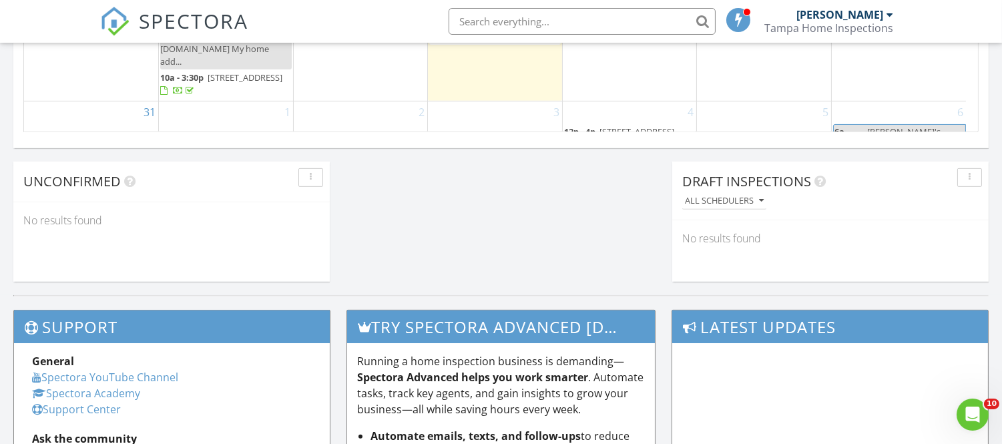
click at [904, 125] on span "Katie's leaving" at bounding box center [903, 137] width 73 height 25
click at [904, 110] on div at bounding box center [501, 222] width 1002 height 444
click at [903, 125] on span "Katie's leaving" at bounding box center [903, 137] width 73 height 25
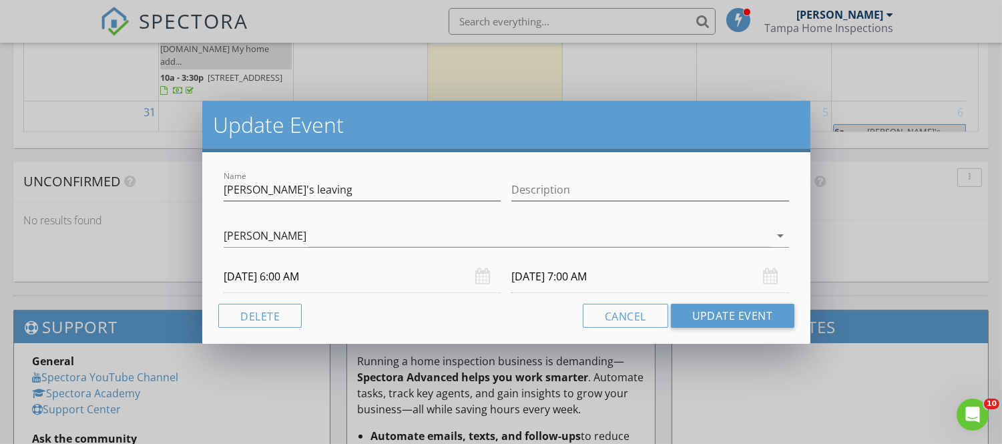
click at [484, 276] on div "09/06/2025 6:00 AM" at bounding box center [362, 276] width 277 height 33
click at [251, 274] on input "09/06/2025 6:00 AM" at bounding box center [362, 276] width 277 height 33
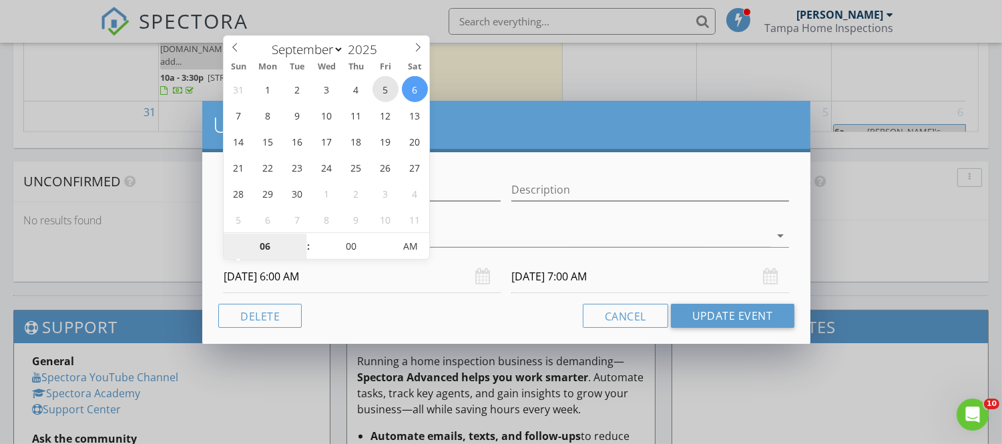
type input "09/05/2025 6:00 AM"
click at [780, 272] on input "09/06/2025 7:00 AM" at bounding box center [649, 276] width 277 height 33
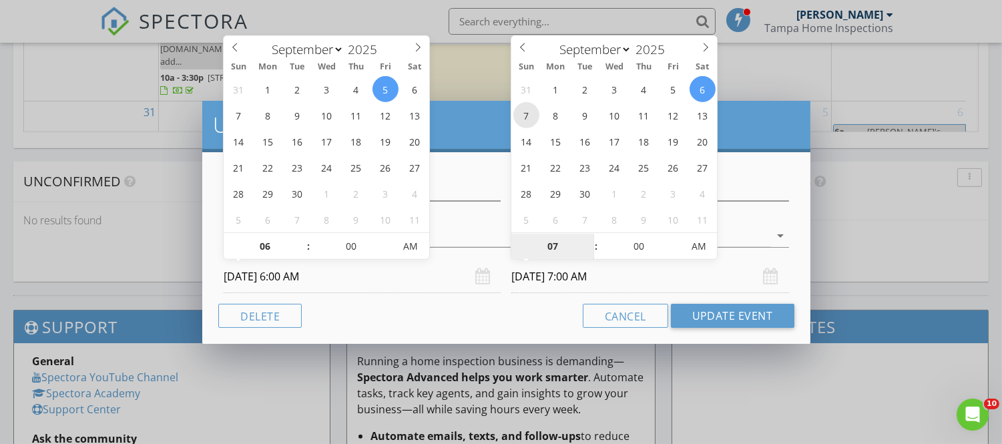
type input "09/07/2025 7:00 AM"
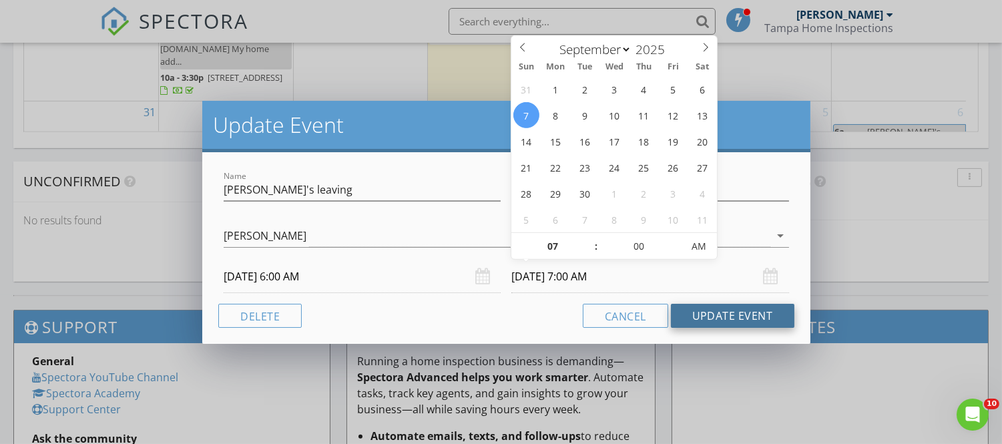
click at [723, 314] on button "Update Event" at bounding box center [732, 316] width 123 height 24
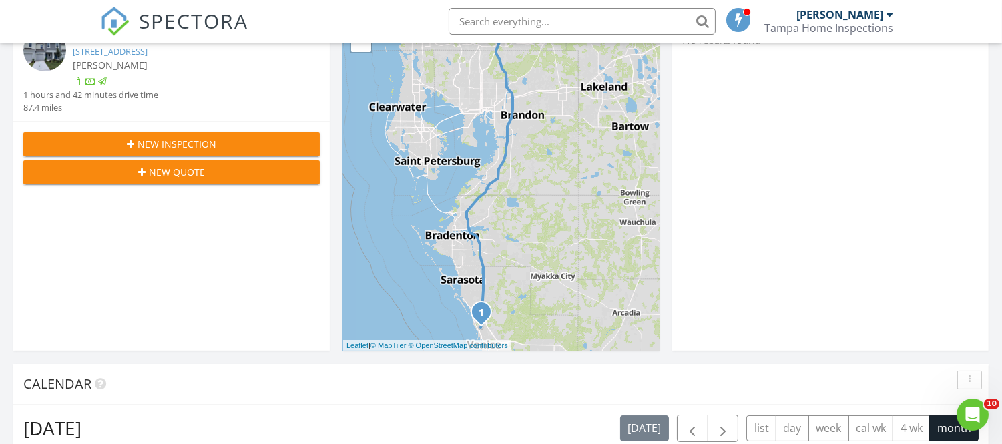
scroll to position [223, 0]
